Goal: Use online tool/utility: Utilize a website feature to perform a specific function

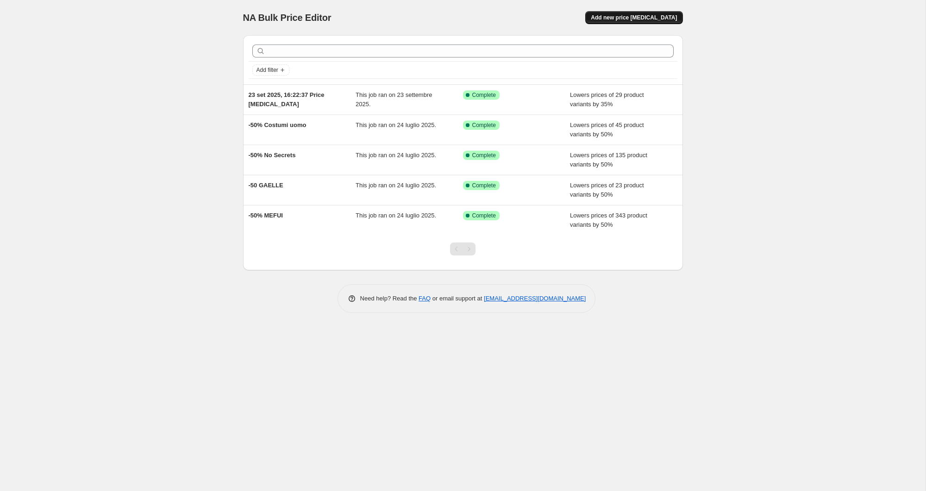
click at [631, 21] on button "Add new price [MEDICAL_DATA]" at bounding box center [633, 17] width 97 height 13
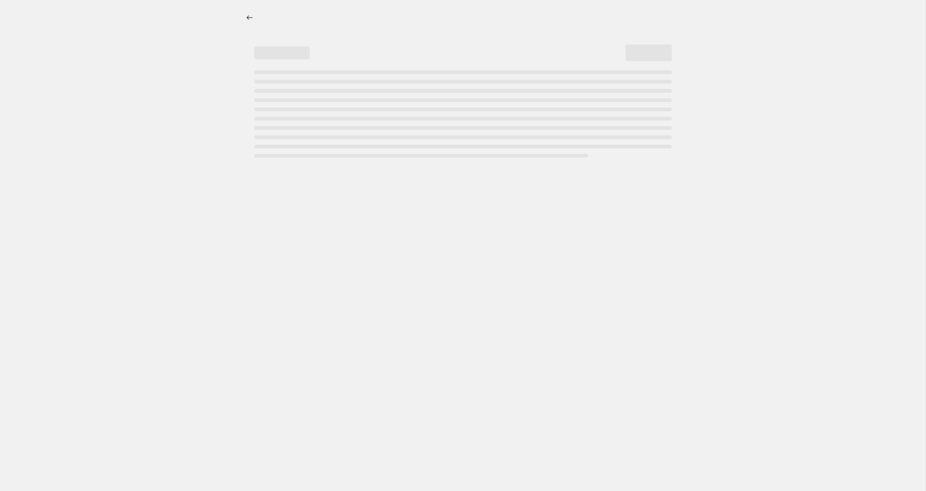
select select "percentage"
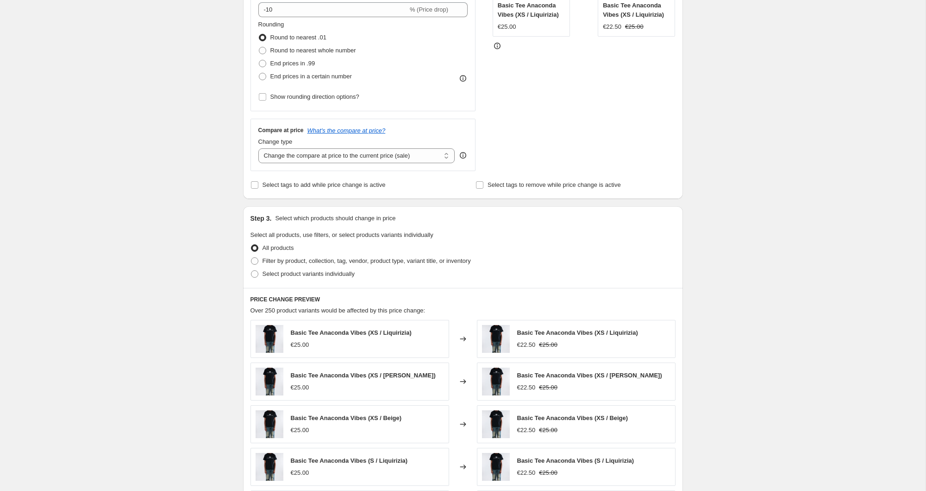
scroll to position [231, 0]
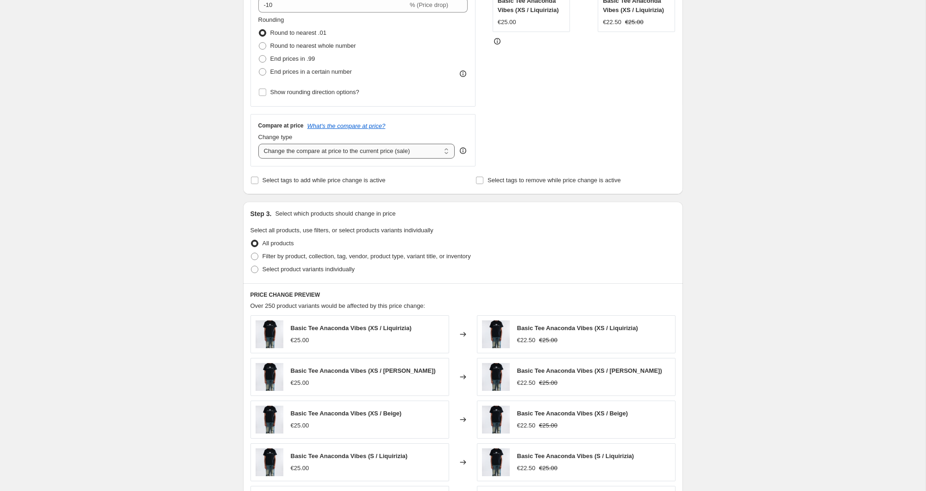
click at [359, 153] on select "Change the compare at price to the current price (sale) Change the compare at p…" at bounding box center [356, 151] width 197 height 15
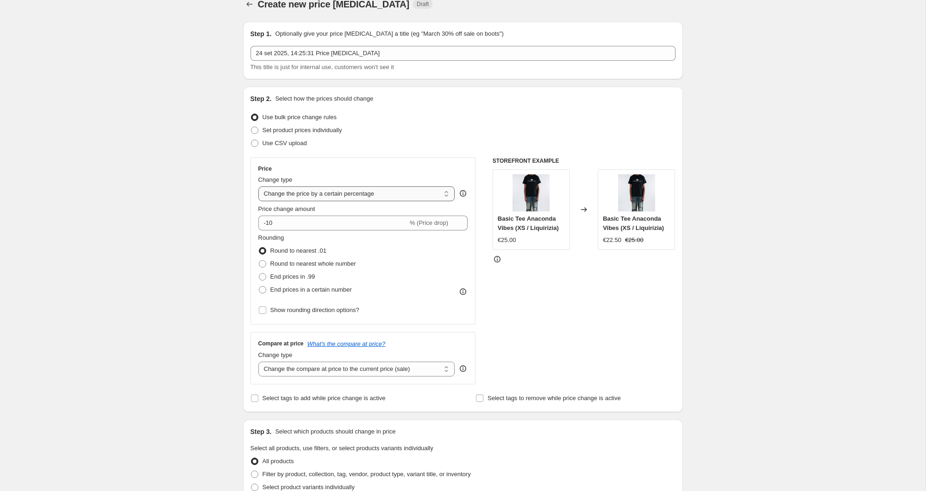
scroll to position [17, 0]
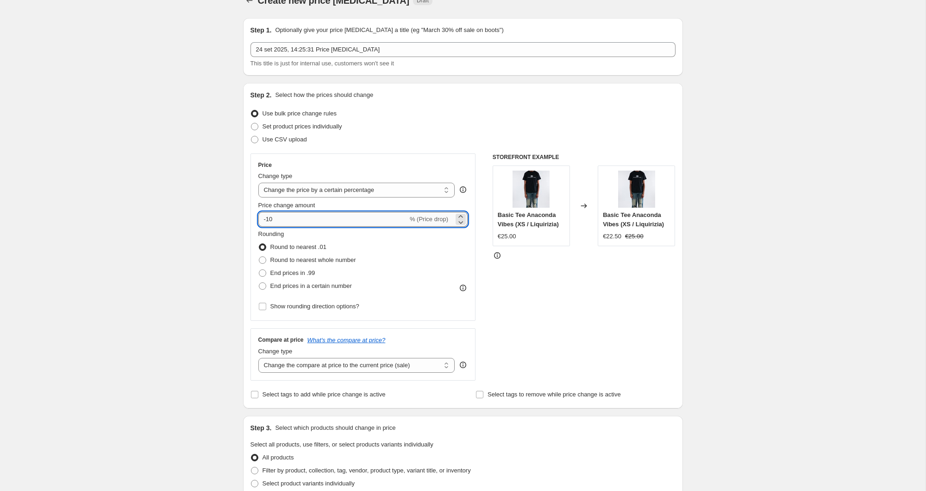
click at [322, 224] on input "-10" at bounding box center [333, 219] width 150 height 15
type input "-1"
type input "-20"
click at [238, 242] on div "Step 1. Optionally give your price [MEDICAL_DATA] a title (eg "March 30% off sa…" at bounding box center [459, 432] width 447 height 842
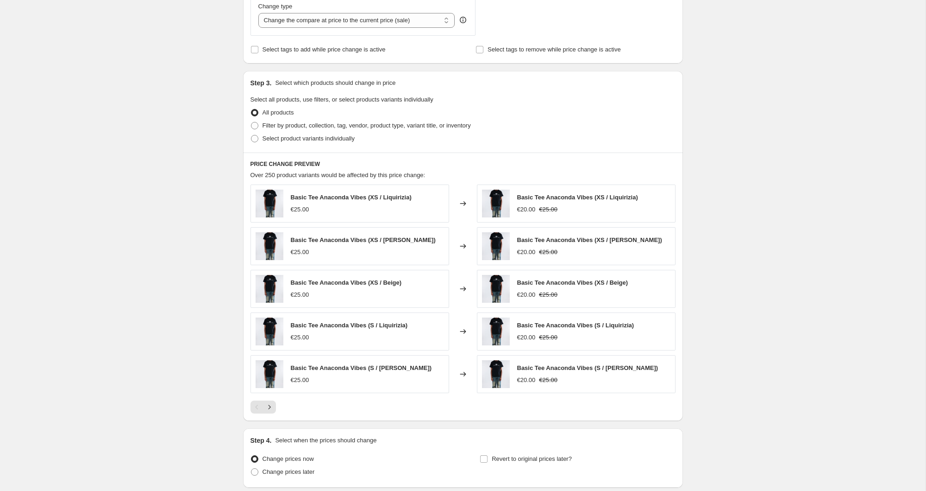
scroll to position [384, 0]
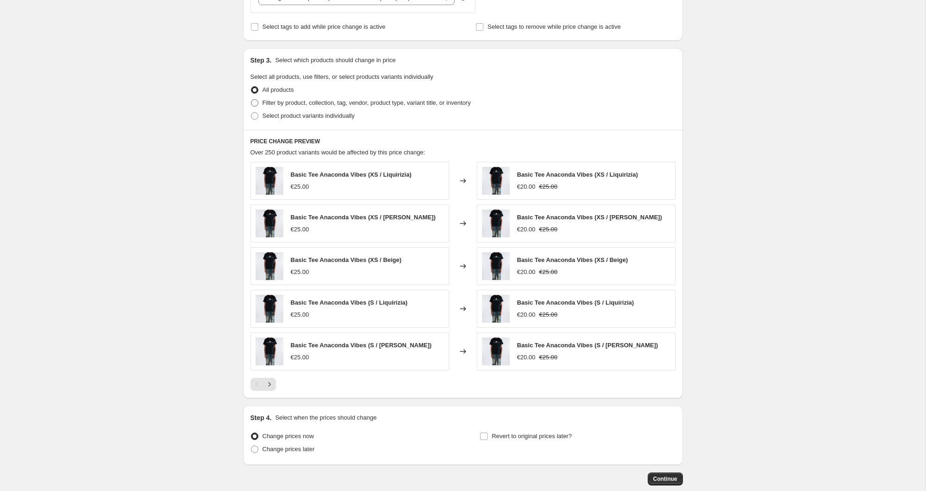
click at [303, 104] on span "Filter by product, collection, tag, vendor, product type, variant title, or inv…" at bounding box center [367, 102] width 208 height 7
click at [252, 100] on input "Filter by product, collection, tag, vendor, product type, variant title, or inv…" at bounding box center [251, 99] width 0 height 0
radio input "true"
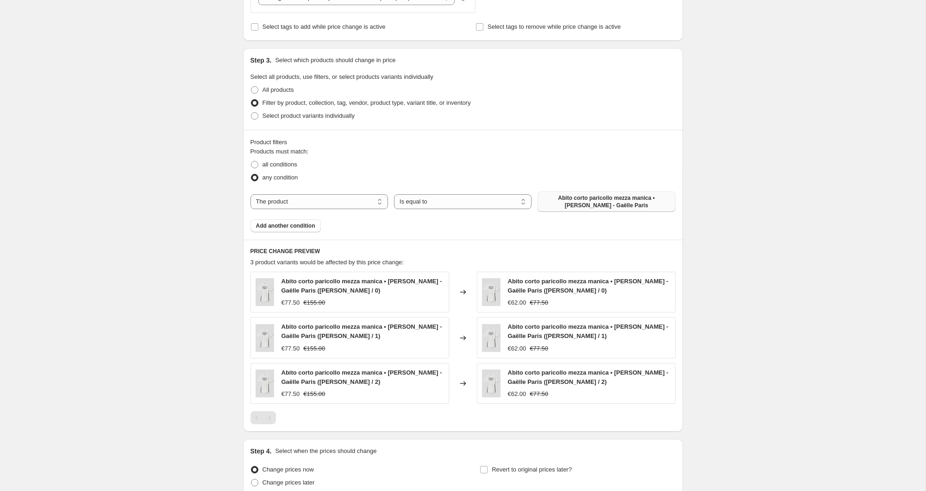
click at [587, 211] on button "Abito corto paricollo mezza manica • [PERSON_NAME] - Gaëlle Paris" at bounding box center [607, 201] width 138 height 20
click at [348, 203] on select "The product The product's collection The product's tag The product's vendor The…" at bounding box center [320, 201] width 138 height 15
select select "collection"
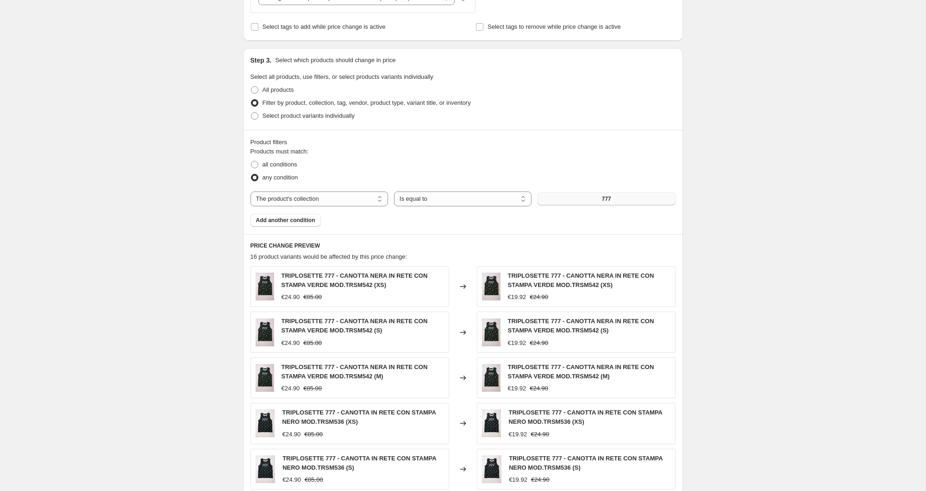
click at [600, 198] on button "777" at bounding box center [607, 198] width 138 height 13
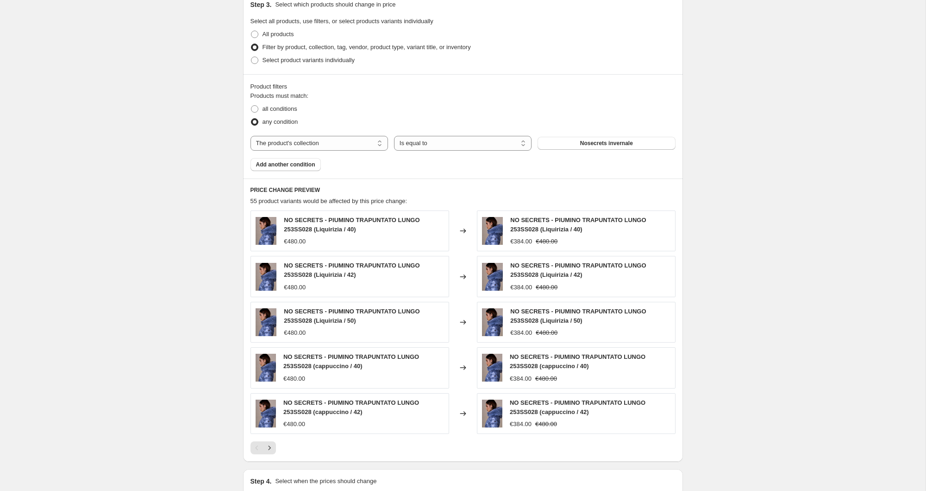
scroll to position [481, 0]
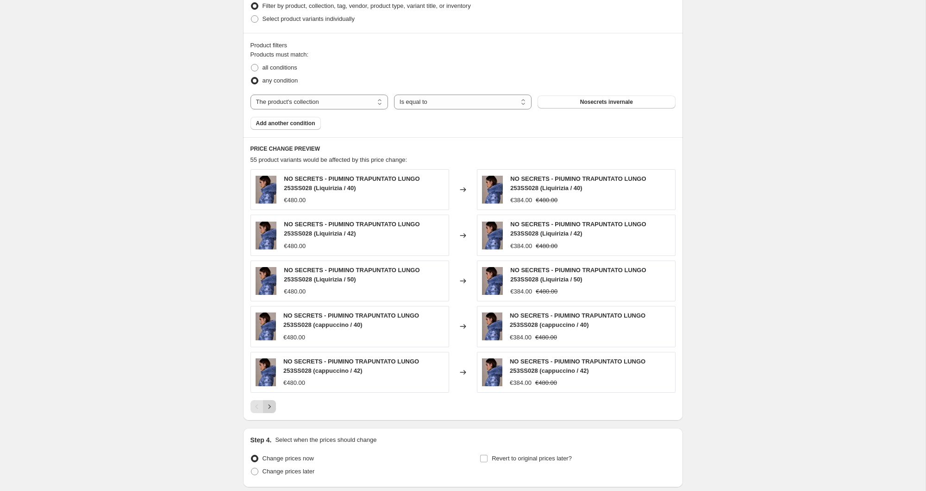
click at [272, 407] on icon "Next" at bounding box center [269, 406] width 9 height 9
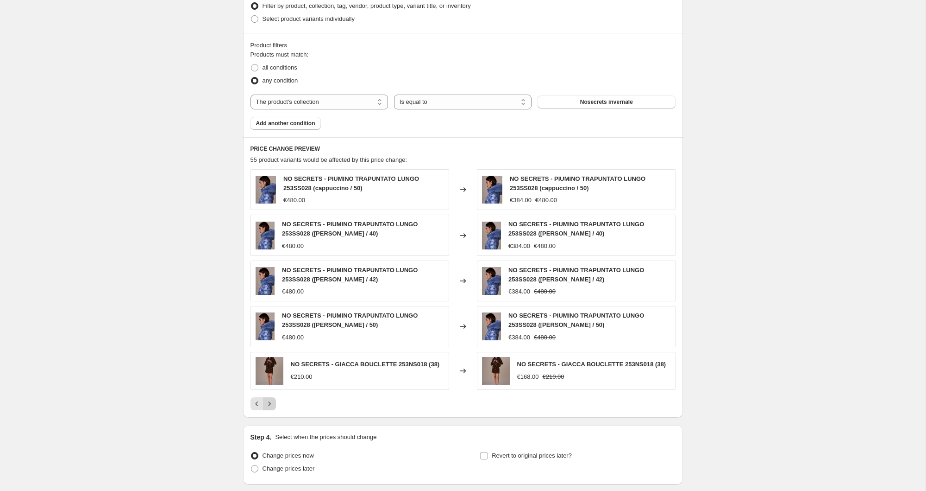
click at [272, 407] on icon "Next" at bounding box center [269, 403] width 9 height 9
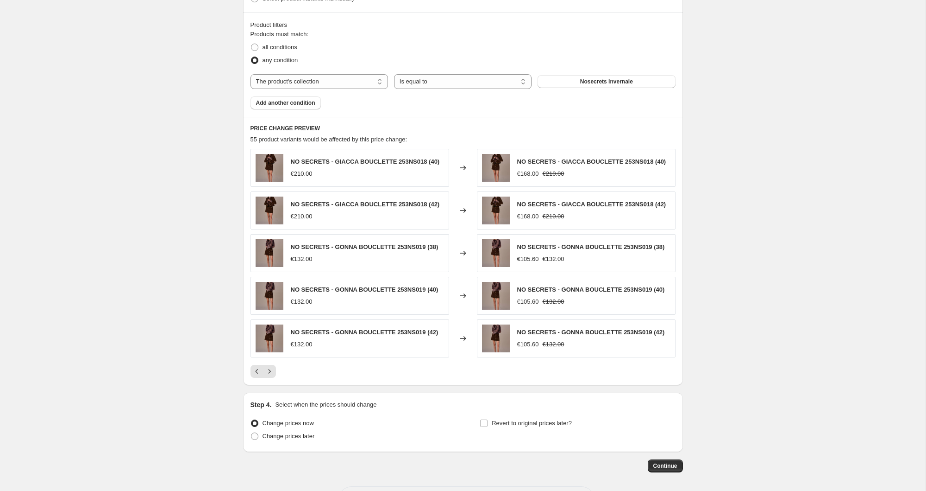
scroll to position [542, 0]
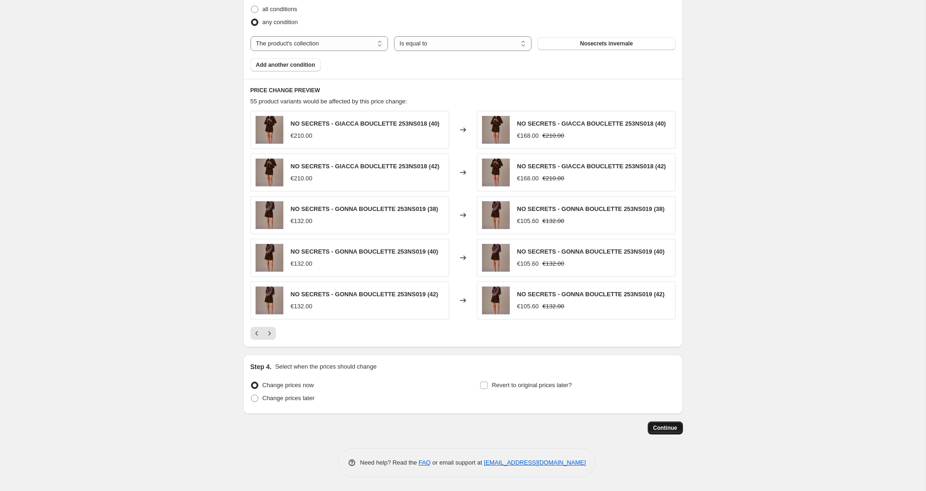
click at [669, 427] on span "Continue" at bounding box center [666, 427] width 24 height 7
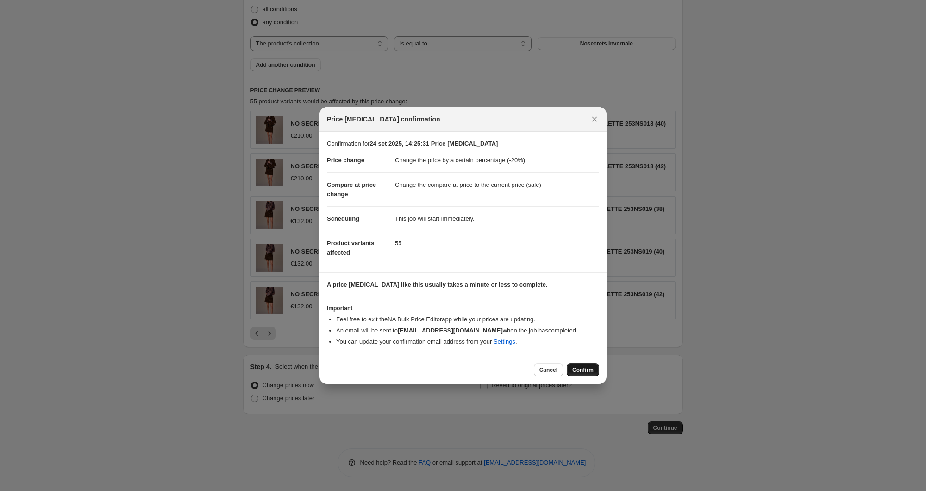
click at [584, 371] on span "Confirm" at bounding box center [582, 369] width 21 height 7
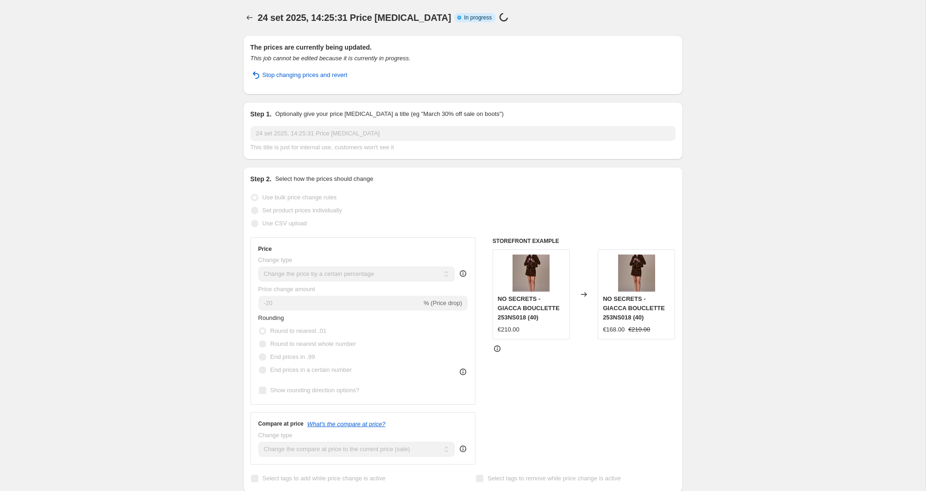
select select "percentage"
select select "collection"
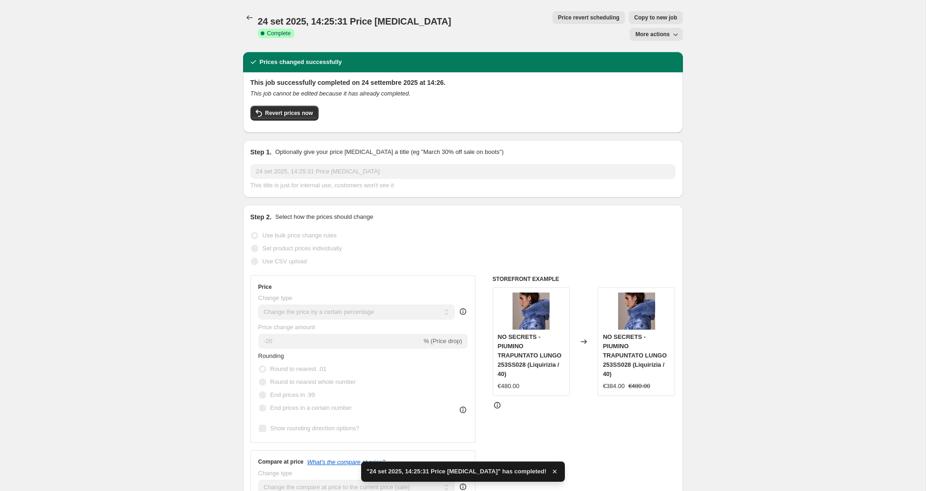
click at [258, 19] on span "24 set 2025, 14:25:31 Price [MEDICAL_DATA]" at bounding box center [355, 21] width 194 height 10
click at [247, 21] on icon "Price change jobs" at bounding box center [249, 17] width 9 height 9
